Goal: Navigation & Orientation: Find specific page/section

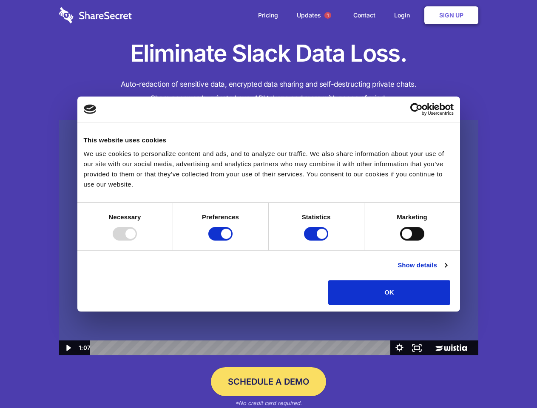
click at [268, 204] on img at bounding box center [268, 238] width 419 height 236
click at [137, 241] on div at bounding box center [125, 234] width 24 height 14
click at [233, 241] on input "Preferences" at bounding box center [220, 234] width 24 height 14
checkbox input "false"
click at [317, 241] on input "Statistics" at bounding box center [316, 234] width 24 height 14
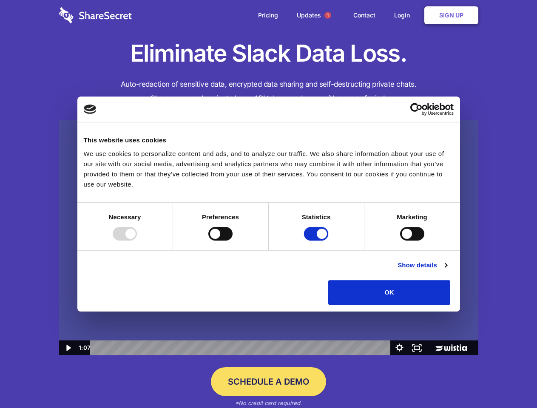
checkbox input "false"
click at [400, 241] on input "Marketing" at bounding box center [412, 234] width 24 height 14
checkbox input "true"
click at [447, 271] on link "Show details" at bounding box center [422, 265] width 49 height 10
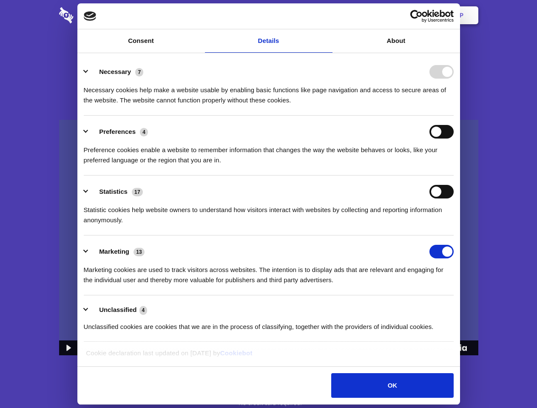
click at [454, 116] on li "Necessary 7 Necessary cookies help make a website usable by enabling basic func…" at bounding box center [269, 86] width 370 height 60
click at [328, 15] on span "1" at bounding box center [328, 15] width 7 height 7
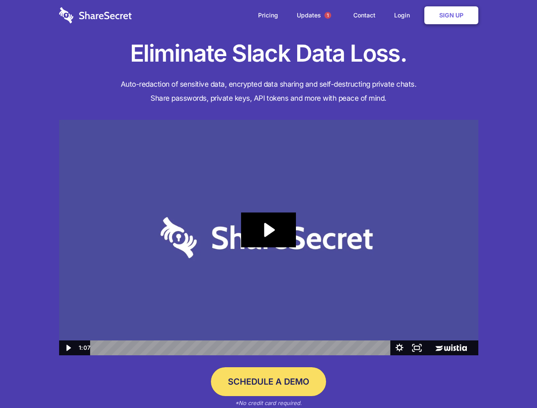
click at [269, 238] on icon "Play Video: Sharesecret Slack Extension" at bounding box center [268, 230] width 54 height 35
